Goal: Task Accomplishment & Management: Use online tool/utility

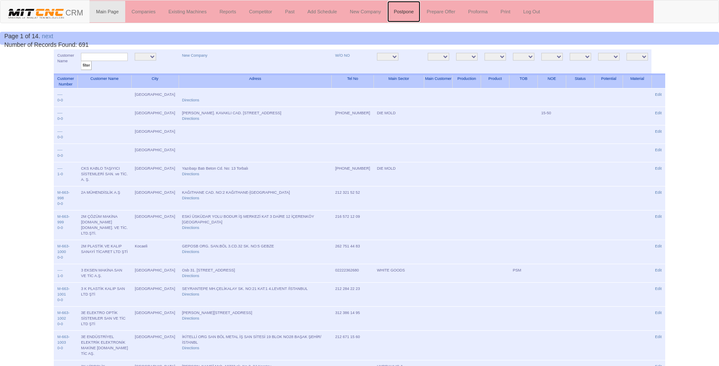
click at [409, 15] on link "Postpone" at bounding box center [403, 12] width 33 height 22
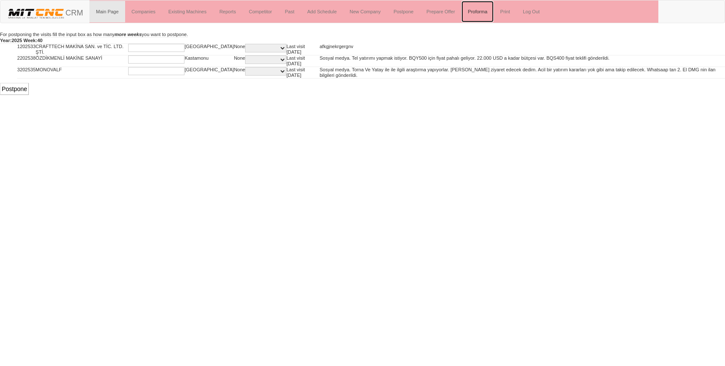
click at [479, 12] on link "Proforma" at bounding box center [478, 12] width 32 height 22
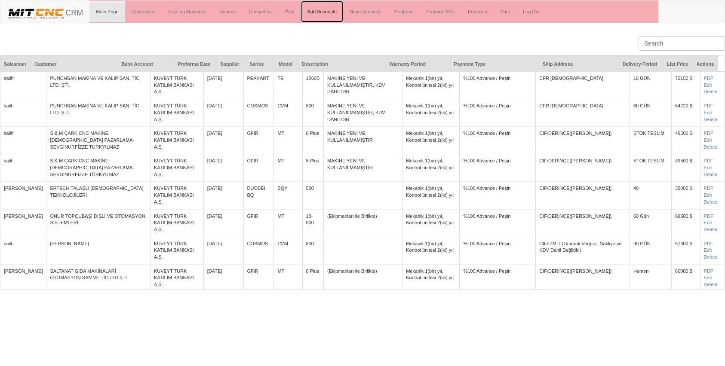
click at [323, 11] on link "Add Schedule" at bounding box center [322, 12] width 43 height 22
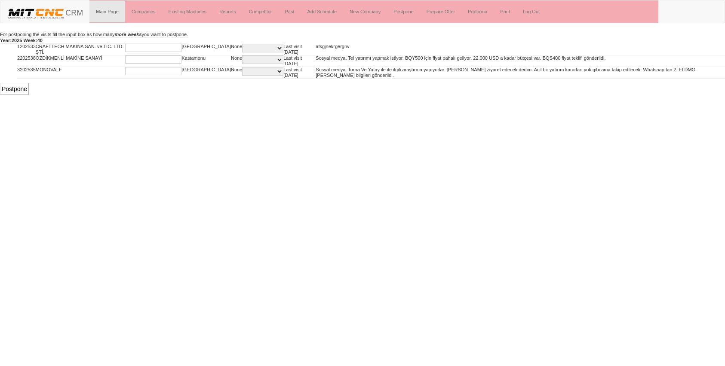
click at [167, 50] on input "text" at bounding box center [153, 48] width 56 height 8
click at [242, 36] on form "For postponing the visits fill the input box as how many more weeks you want to…" at bounding box center [362, 38] width 725 height 12
click at [151, 60] on input "text" at bounding box center [153, 59] width 56 height 8
click at [150, 68] on input "text" at bounding box center [153, 71] width 56 height 8
click at [151, 50] on input "text" at bounding box center [153, 48] width 56 height 8
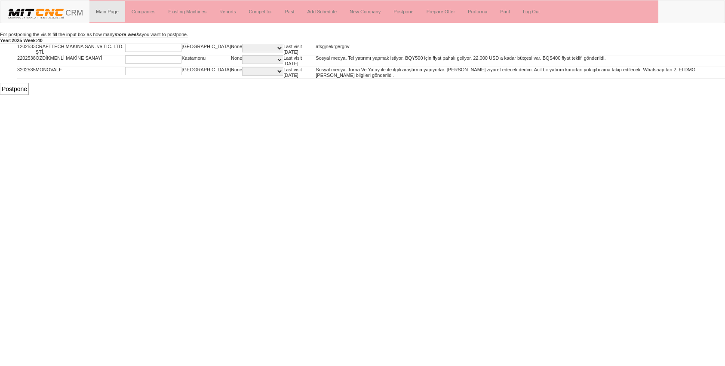
click at [136, 59] on input "text" at bounding box center [153, 59] width 56 height 8
click at [137, 68] on input "text" at bounding box center [153, 71] width 56 height 8
click at [154, 95] on html "Toggle navigation CRM Main Page Companies Existing Machines Reports Competitor …" at bounding box center [362, 47] width 725 height 95
